Goal: Check status: Check status

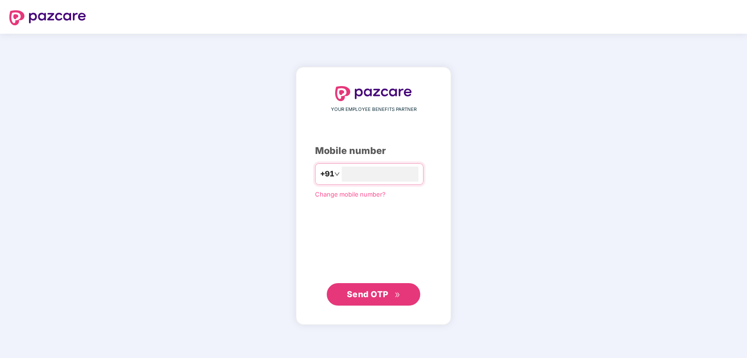
type input "*"
type input "**********"
click at [395, 295] on icon "double-right" at bounding box center [398, 294] width 6 height 6
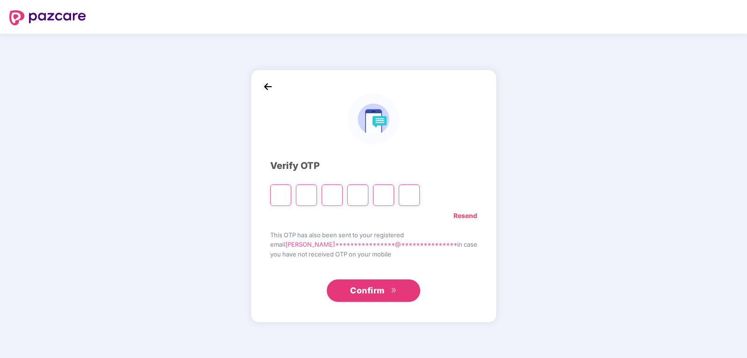
click at [289, 199] on input "Please enter verification code. Digit 1" at bounding box center [280, 195] width 21 height 22
type input "*"
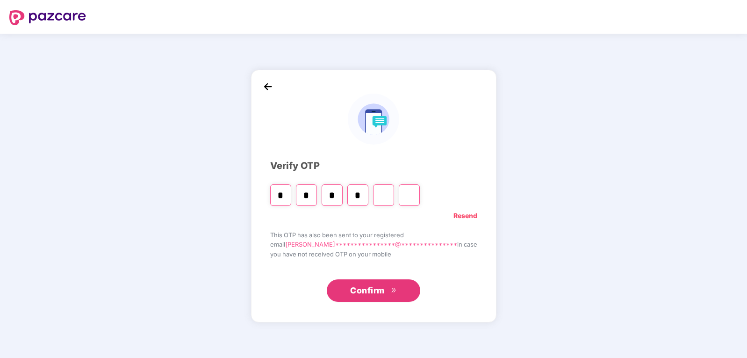
type input "*"
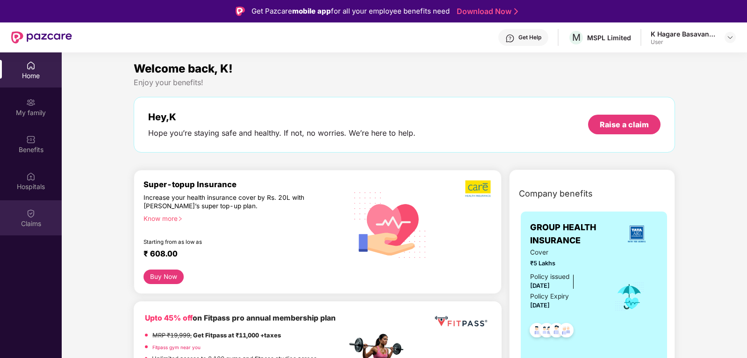
click at [18, 219] on div "Claims" at bounding box center [31, 223] width 62 height 9
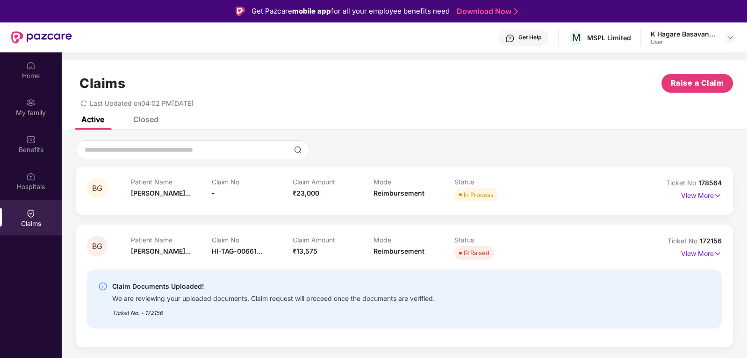
click at [352, 252] on div "Claim Amount ₹13,575" at bounding box center [333, 249] width 81 height 26
click at [28, 213] on img at bounding box center [30, 212] width 9 height 9
click at [29, 66] on img at bounding box center [30, 65] width 9 height 9
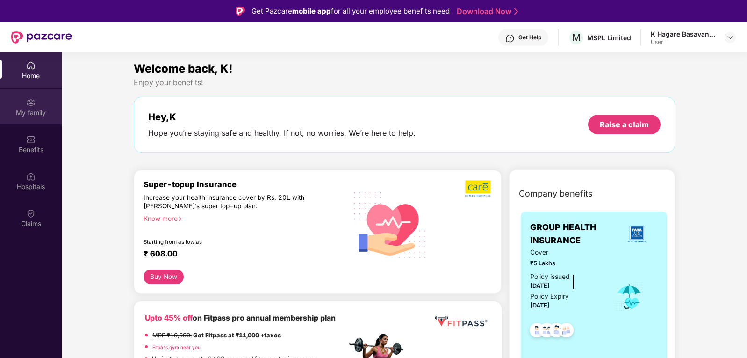
click at [13, 120] on div "My family" at bounding box center [31, 106] width 62 height 35
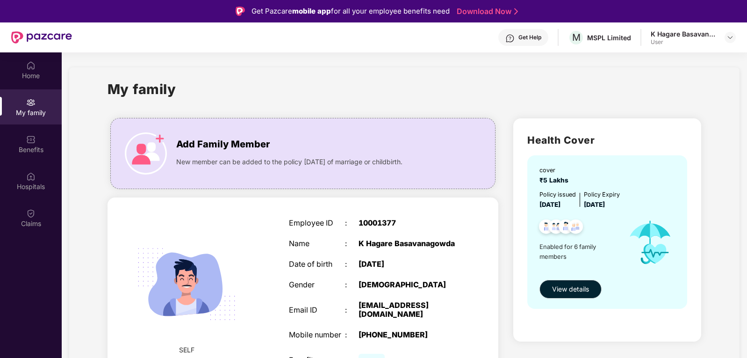
click at [30, 219] on div "Claims" at bounding box center [31, 223] width 62 height 9
